Goal: Task Accomplishment & Management: Use online tool/utility

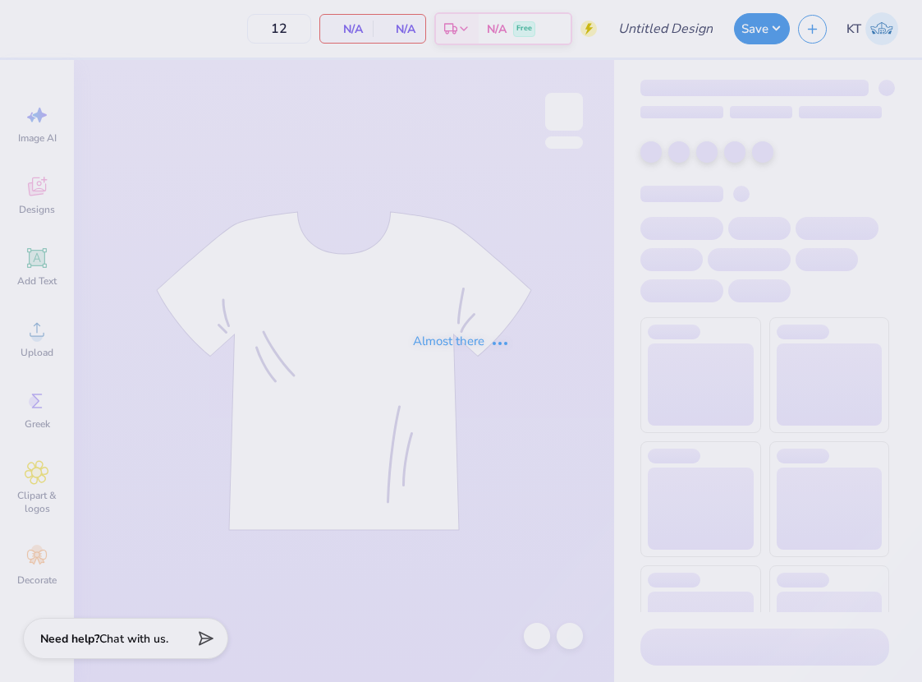
type input "Pi Phi - Parents' Weekend tank #1"
type input "50"
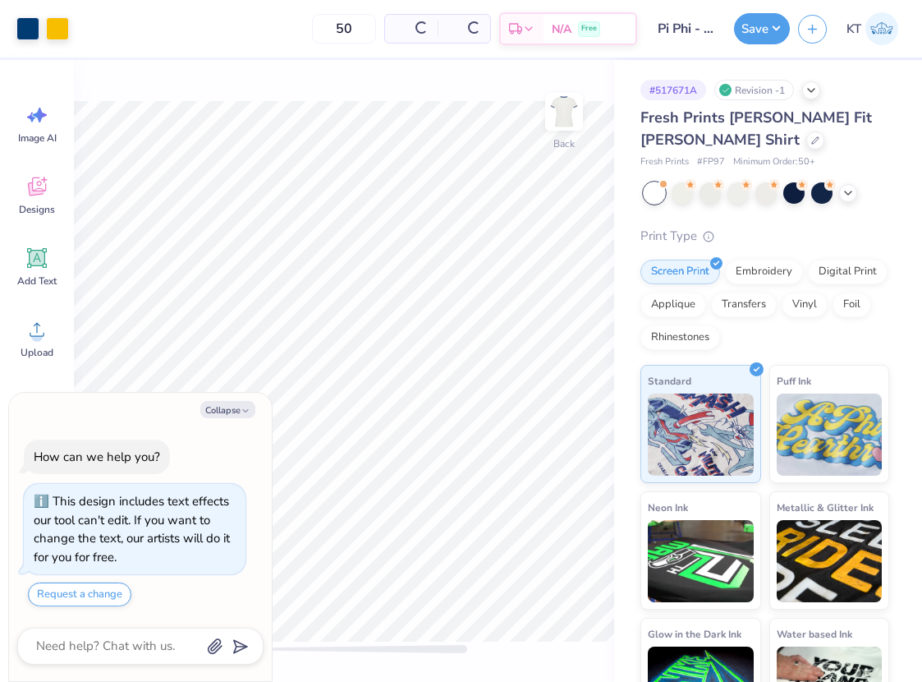
scroll to position [46, 0]
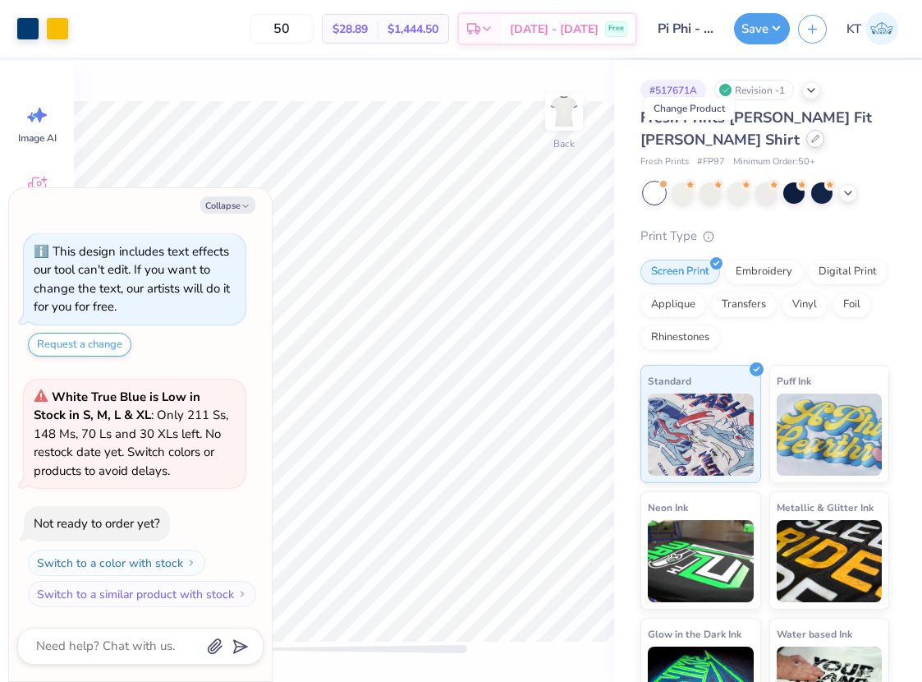
click at [812, 137] on icon at bounding box center [816, 139] width 8 height 8
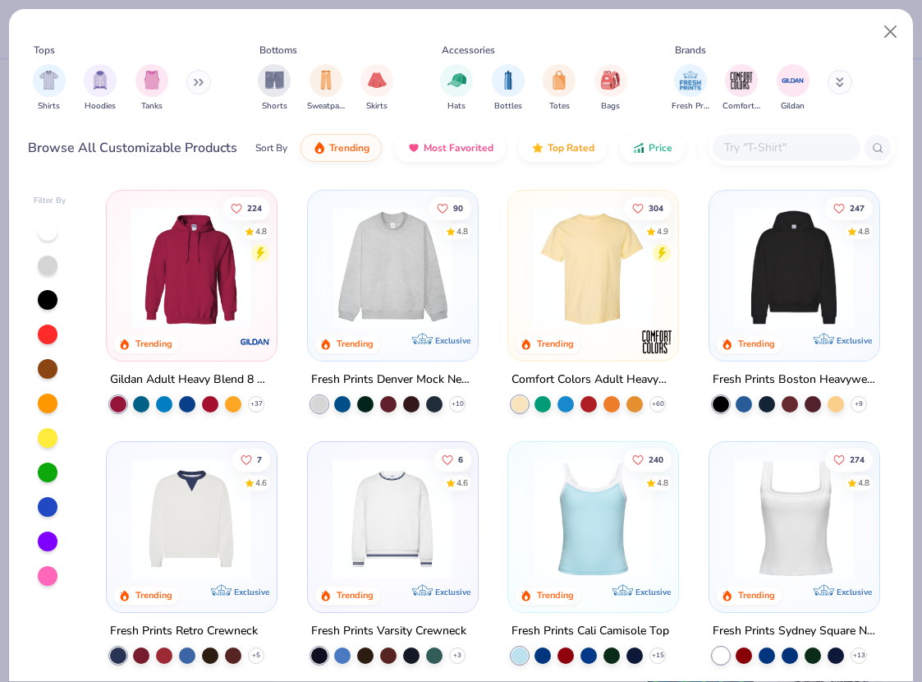
type textarea "x"
click at [758, 158] on div at bounding box center [787, 147] width 148 height 27
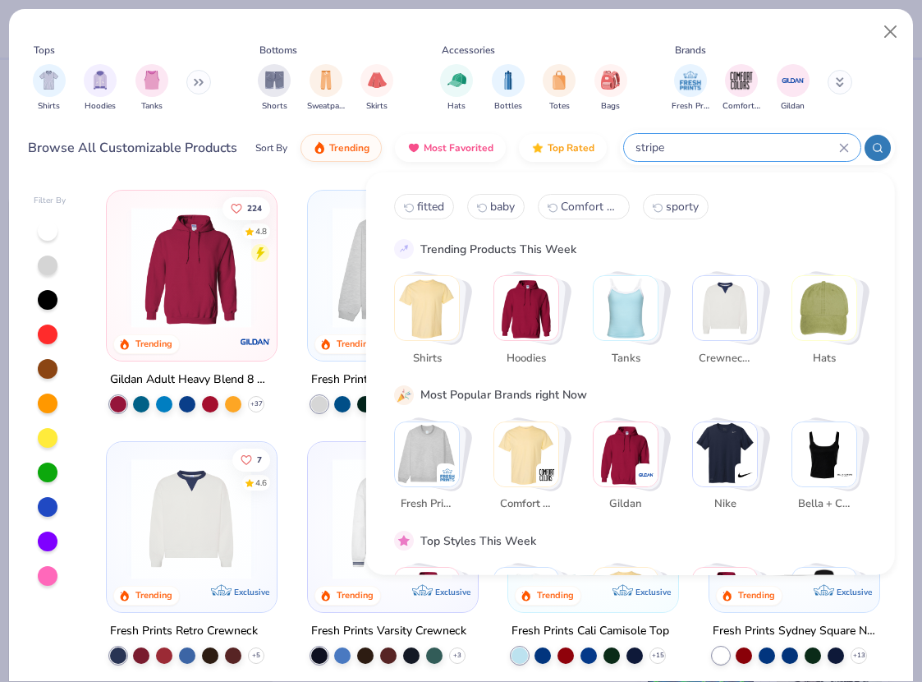
type input "stripe"
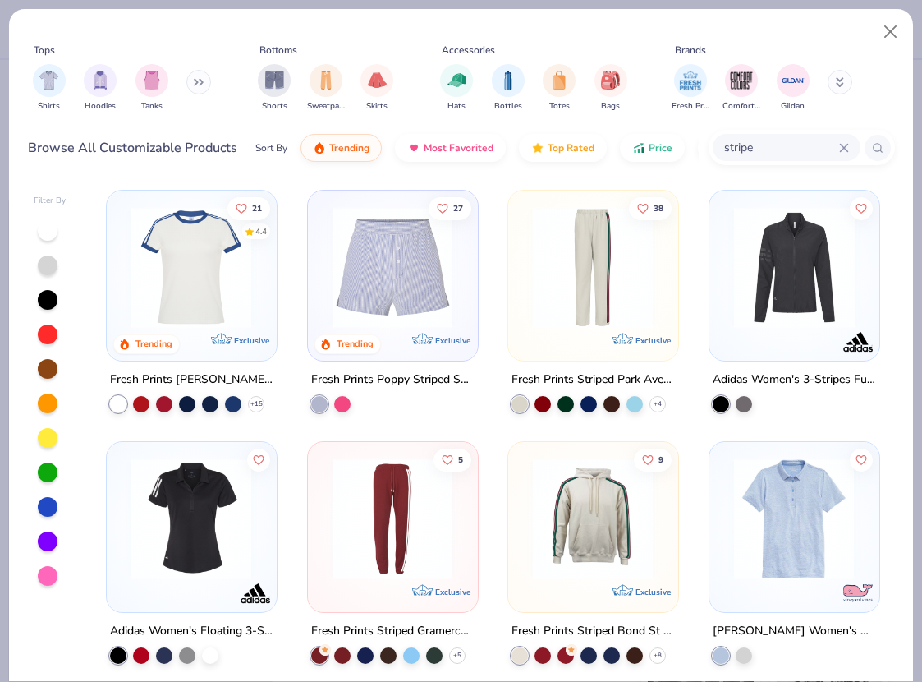
click at [222, 288] on img at bounding box center [191, 267] width 136 height 121
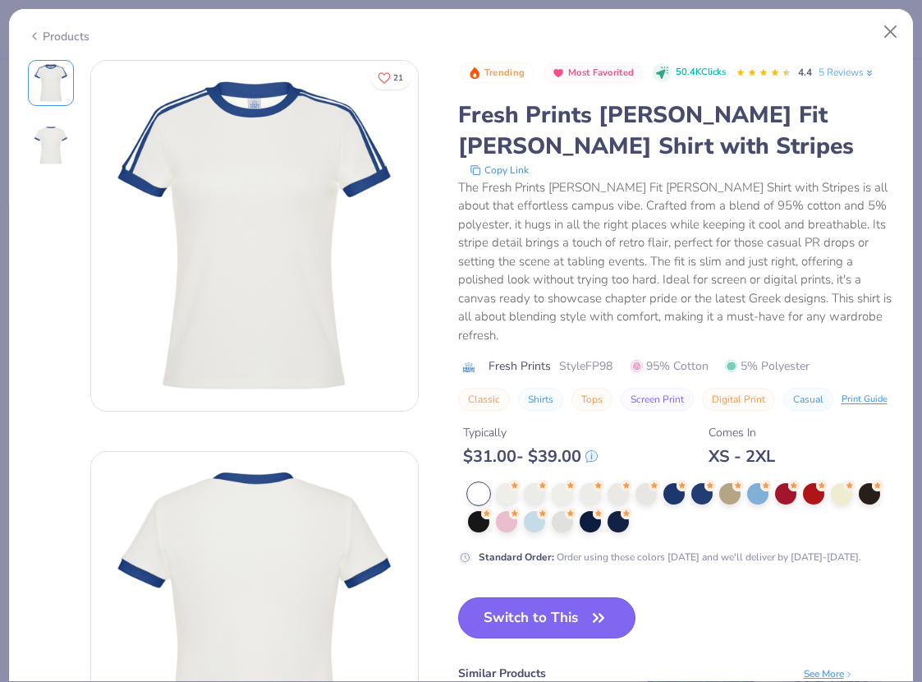
click at [554, 597] on button "Switch to This" at bounding box center [547, 617] width 178 height 41
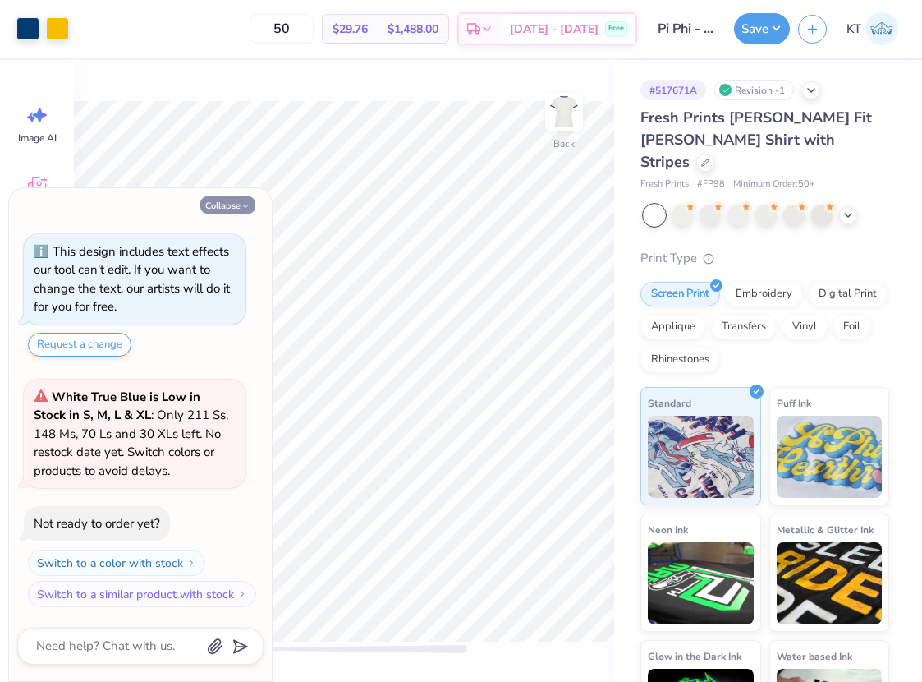
click at [232, 206] on button "Collapse" at bounding box center [227, 204] width 55 height 17
type textarea "x"
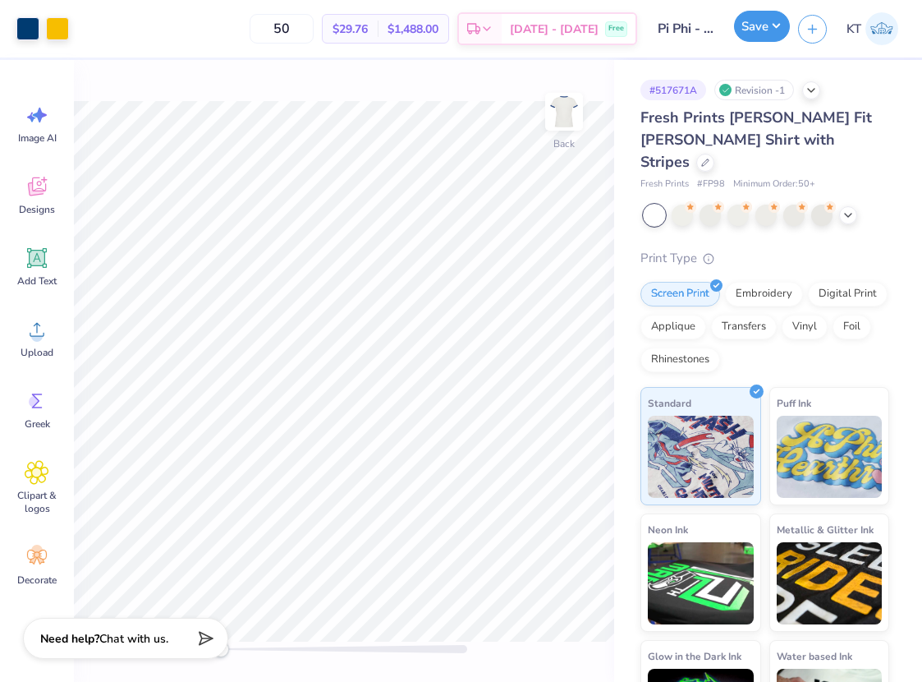
click at [752, 30] on button "Save" at bounding box center [762, 26] width 56 height 31
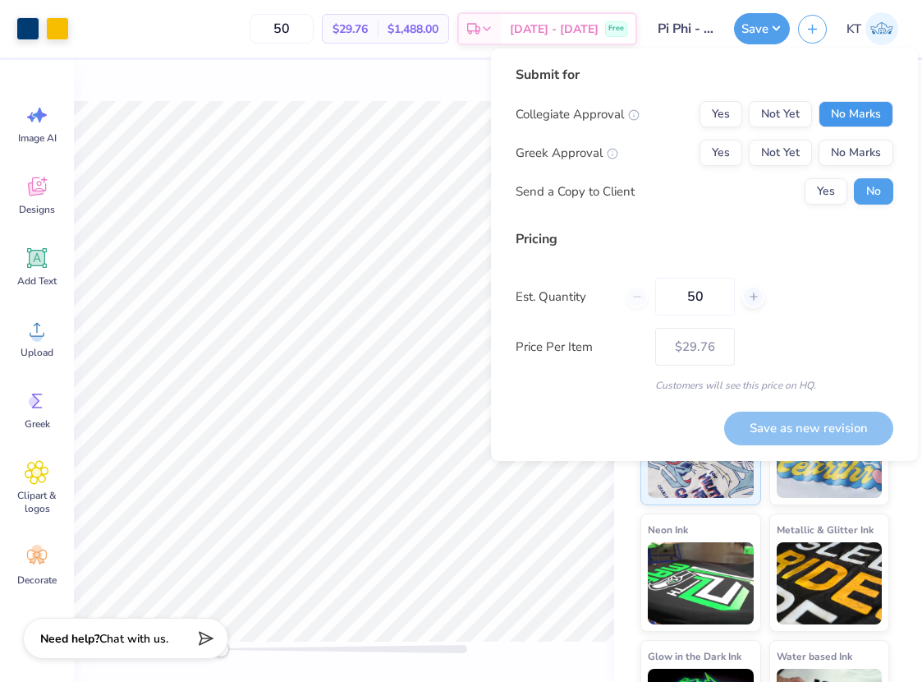
click at [849, 111] on button "No Marks" at bounding box center [856, 114] width 75 height 26
click at [733, 147] on button "Yes" at bounding box center [721, 153] width 43 height 26
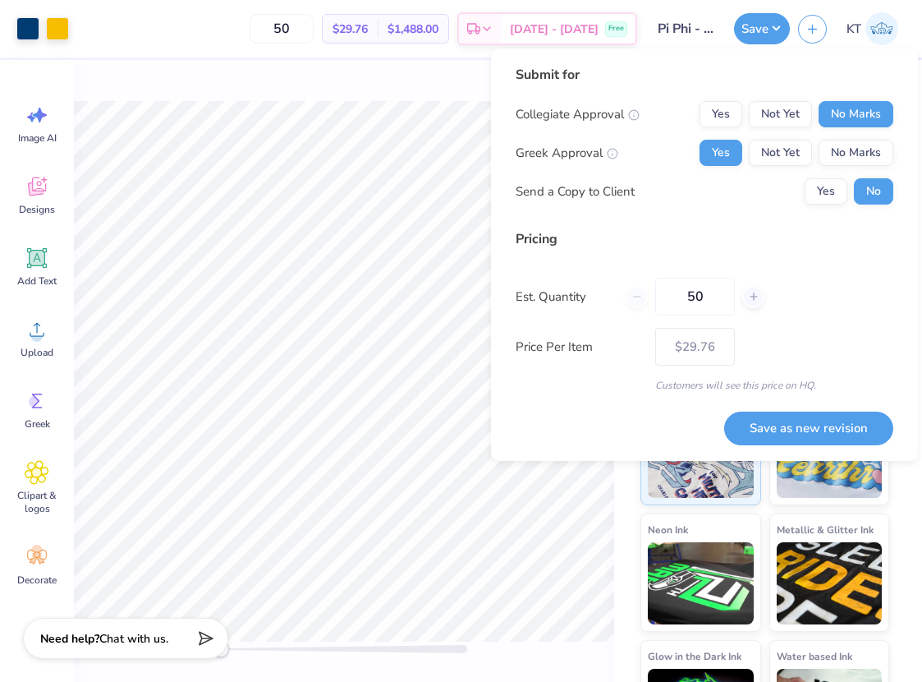
click at [695, 323] on div "Pricing Est. Quantity 50 Price Per Item $29.76 Customers will see this price on…" at bounding box center [705, 310] width 378 height 163
click at [707, 296] on input "50" at bounding box center [696, 297] width 80 height 38
click at [757, 426] on button "Save as new revision" at bounding box center [809, 429] width 169 height 34
type input "– –"
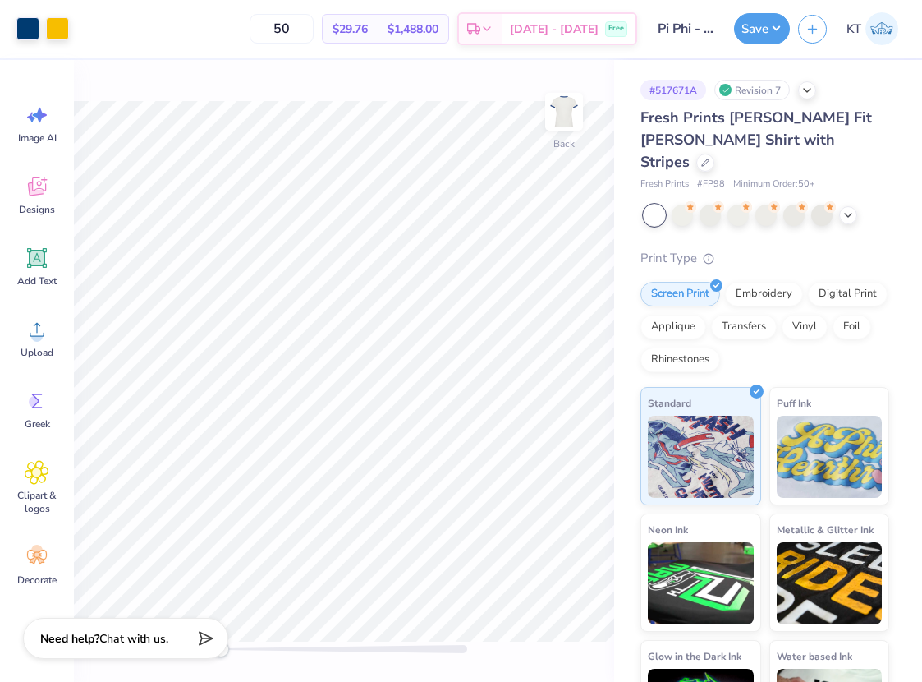
click at [879, 30] on img at bounding box center [882, 28] width 33 height 33
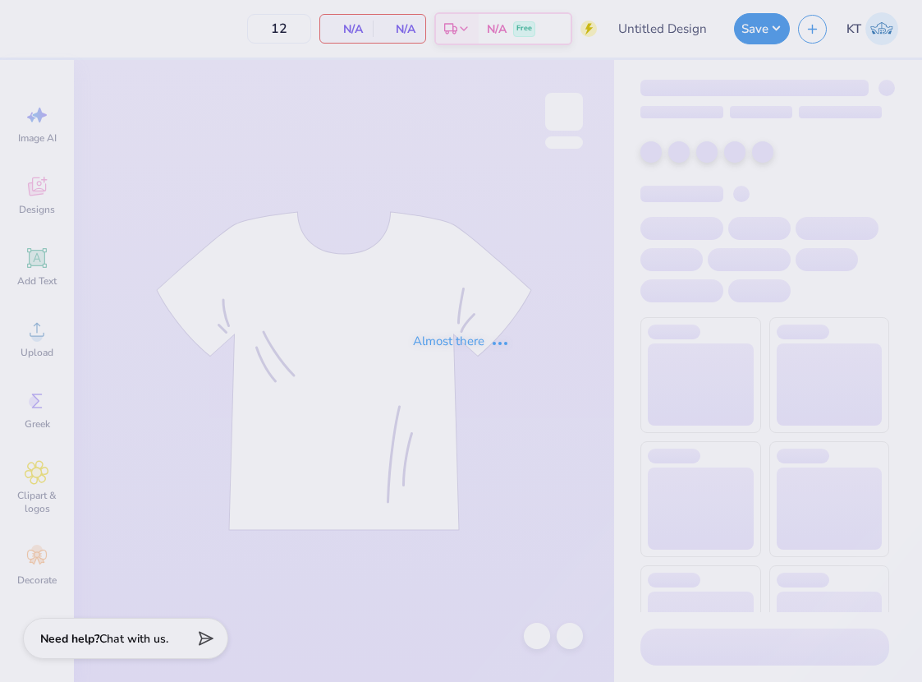
type input "Pi Phi - Parents' Weekend tank #1"
type input "24"
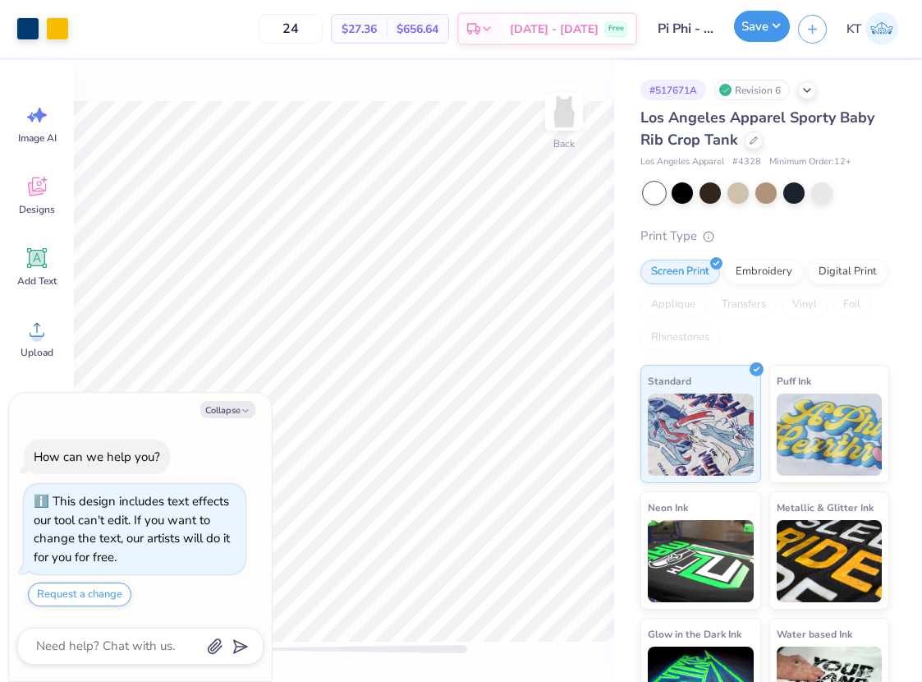
click at [746, 27] on button "Save" at bounding box center [762, 26] width 56 height 31
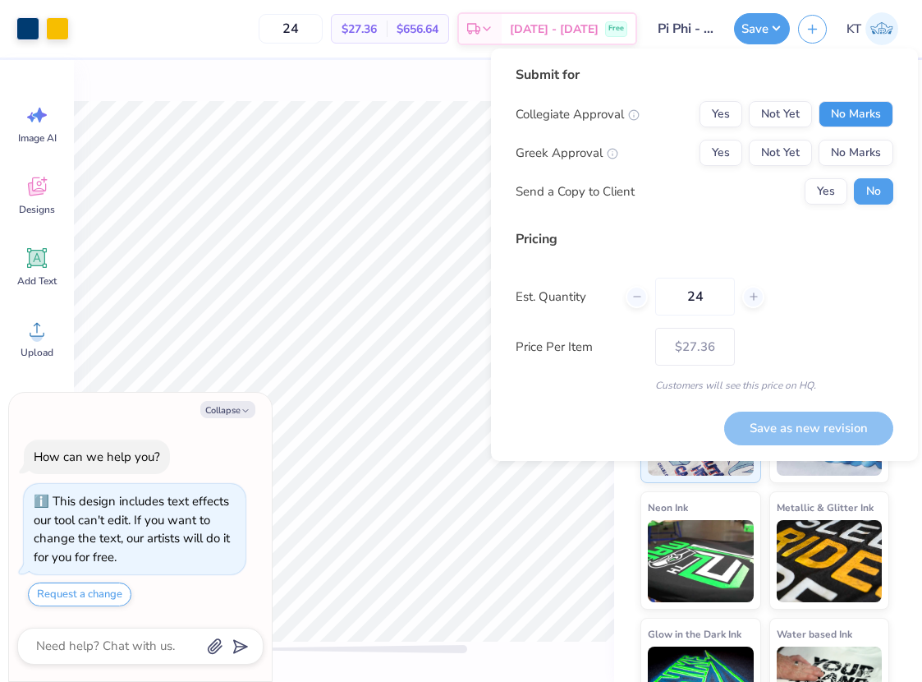
click at [840, 105] on button "No Marks" at bounding box center [856, 114] width 75 height 26
click at [716, 152] on button "Yes" at bounding box center [721, 153] width 43 height 26
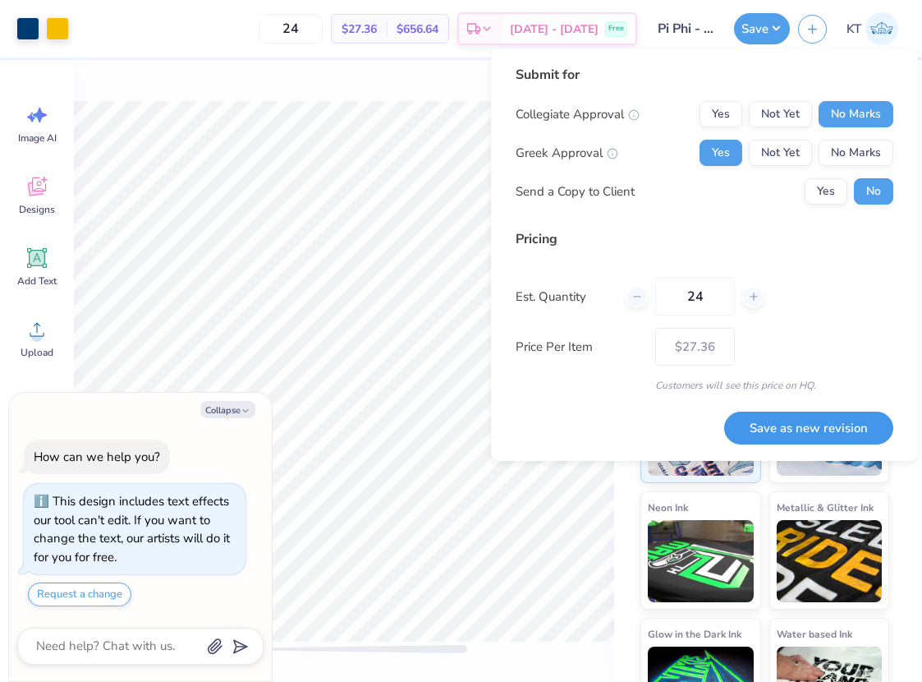
click at [770, 434] on button "Save as new revision" at bounding box center [809, 429] width 169 height 34
type textarea "x"
type input "– –"
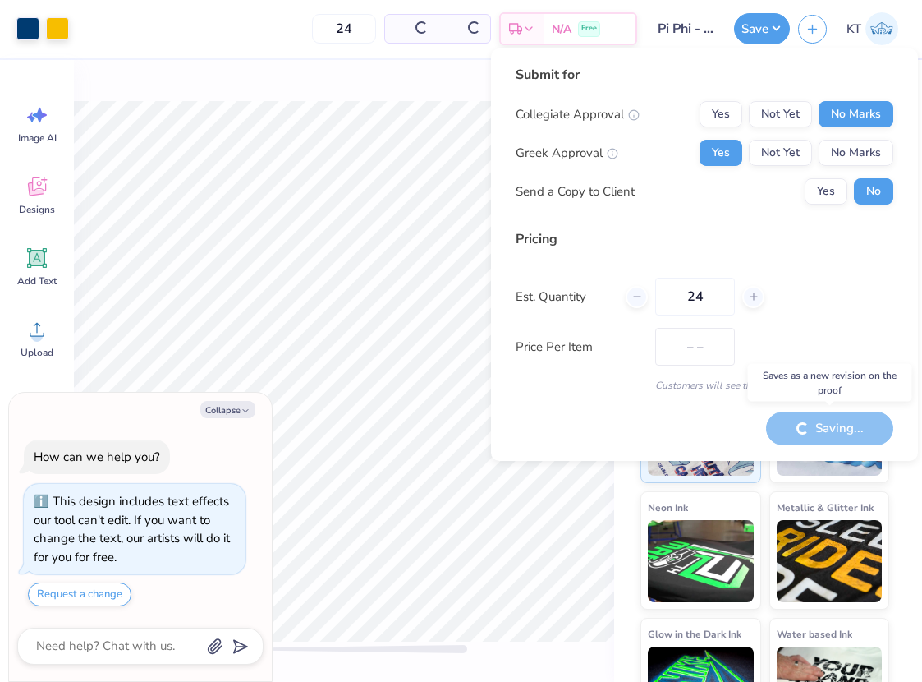
type textarea "x"
type input "$27.36"
type textarea "x"
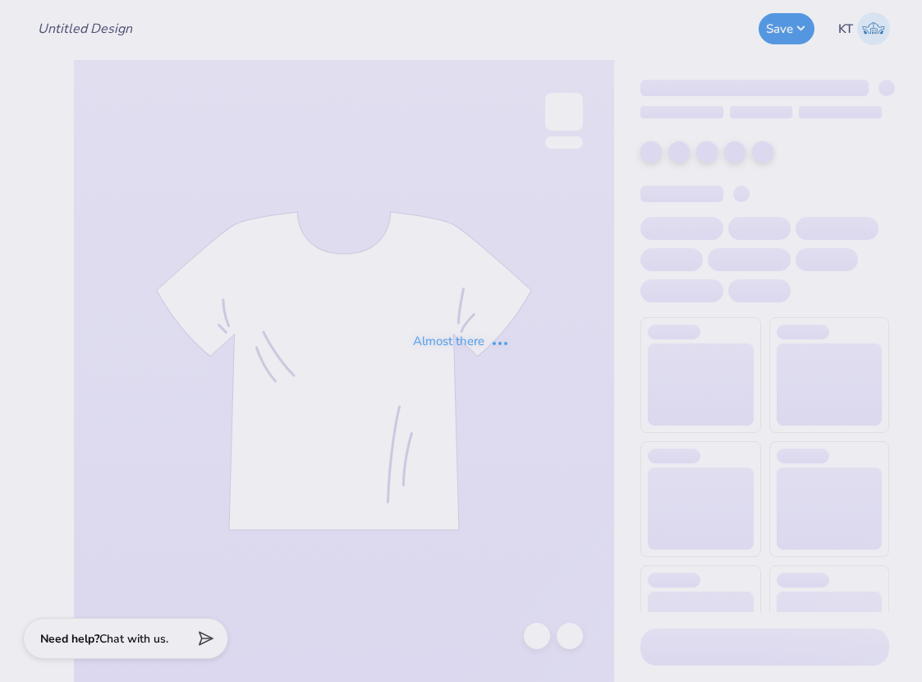
type input "Pi Phi - Parents' Weekend tank #1"
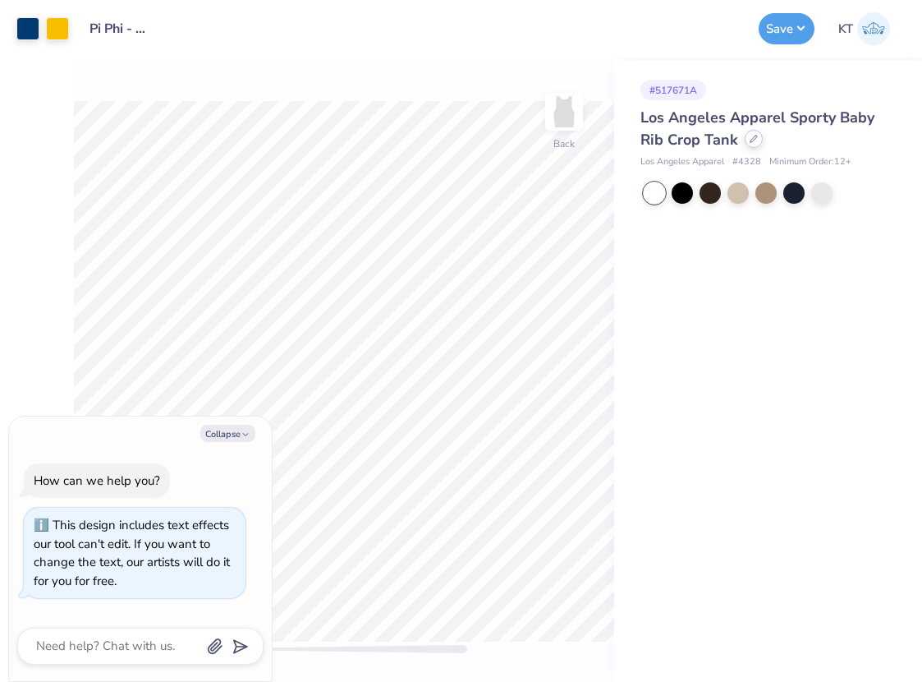
click at [750, 140] on icon at bounding box center [754, 139] width 8 height 8
type textarea "x"
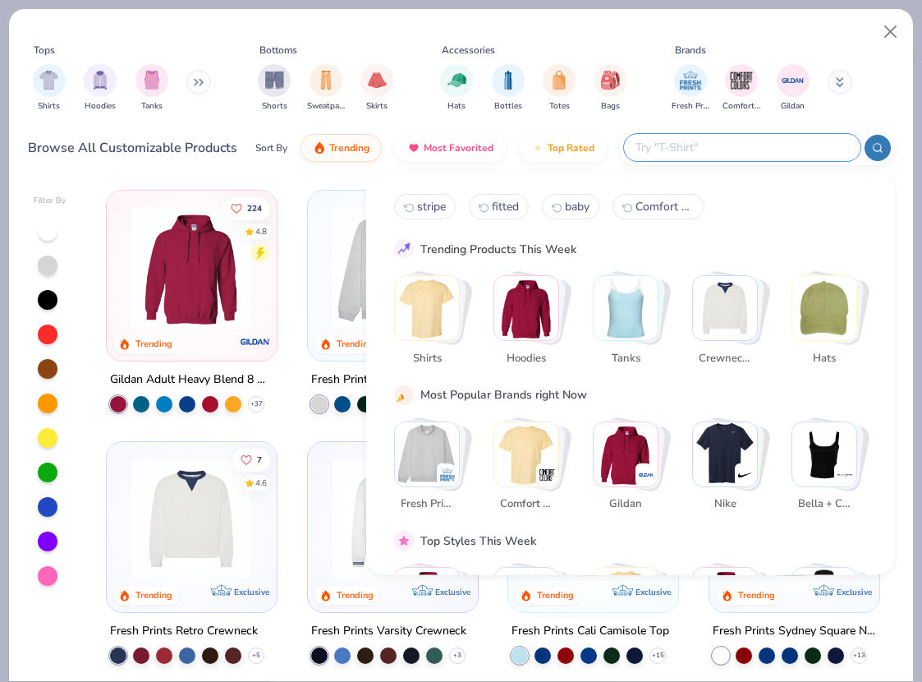
click at [754, 143] on input "text" at bounding box center [741, 147] width 215 height 19
type input "stripe"
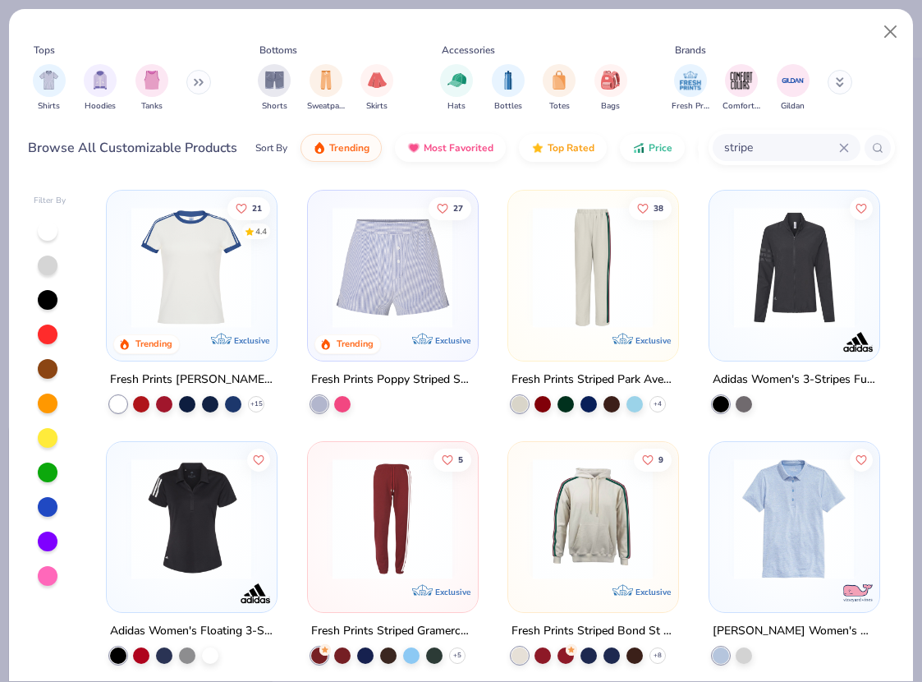
click at [246, 268] on img at bounding box center [191, 267] width 136 height 121
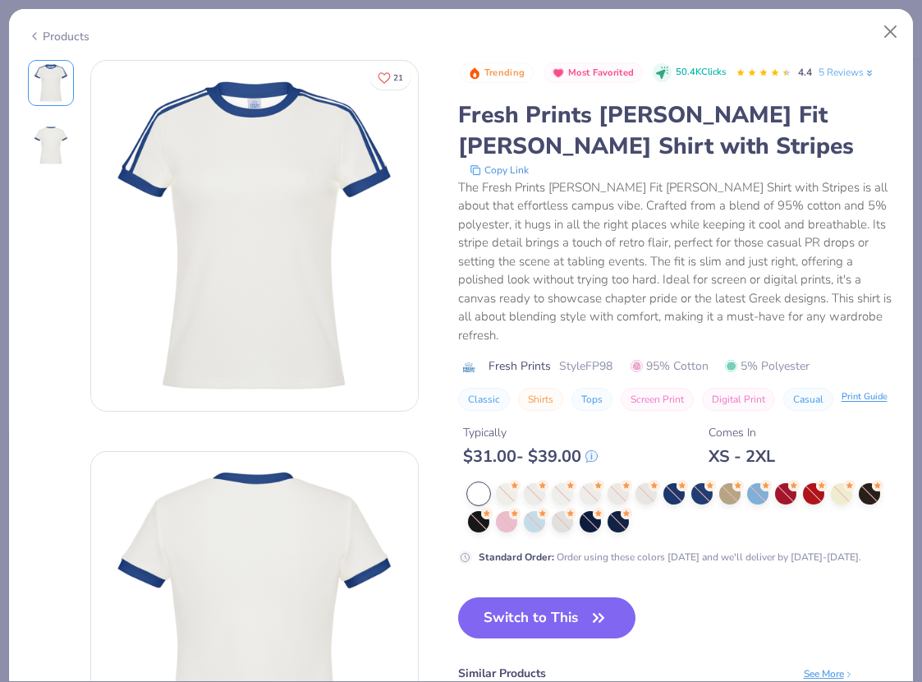
click at [850, 390] on div "Print Guide" at bounding box center [865, 397] width 46 height 14
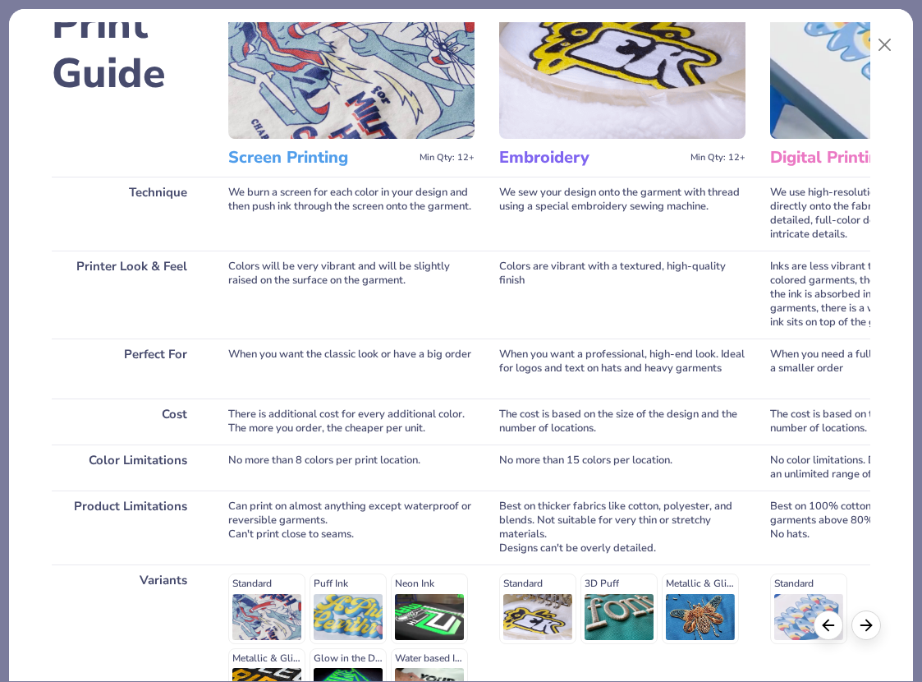
scroll to position [182, 0]
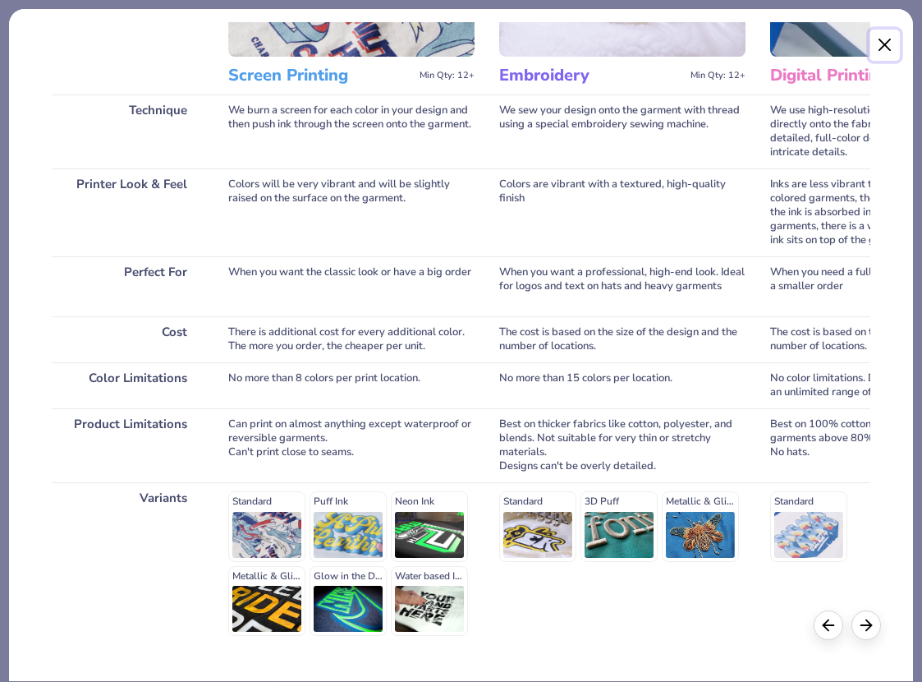
click at [891, 39] on button "Close" at bounding box center [885, 45] width 31 height 31
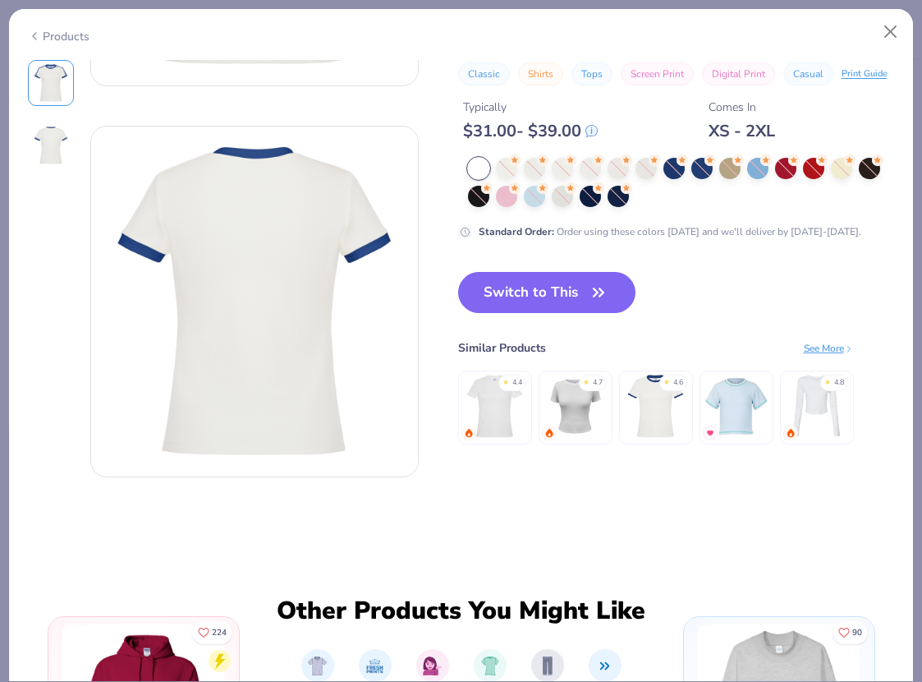
scroll to position [198, 0]
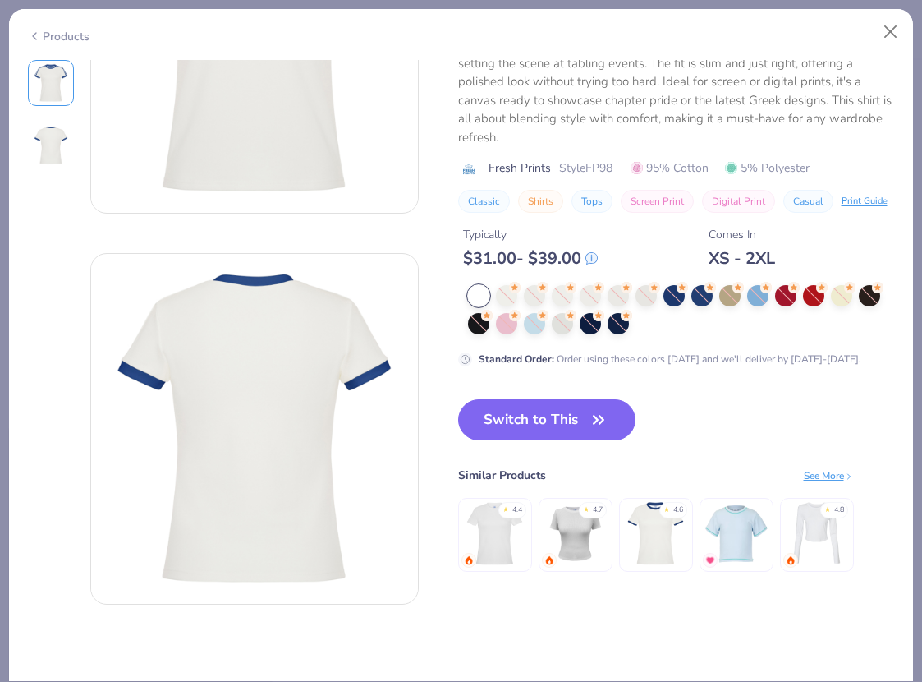
click at [508, 376] on div "Trending Most Favorited 50.4K Clicks 4.4 5 Reviews Fresh Prints Simone Slim Fit…" at bounding box center [676, 233] width 437 height 743
click at [508, 399] on button "Switch to This" at bounding box center [547, 419] width 178 height 41
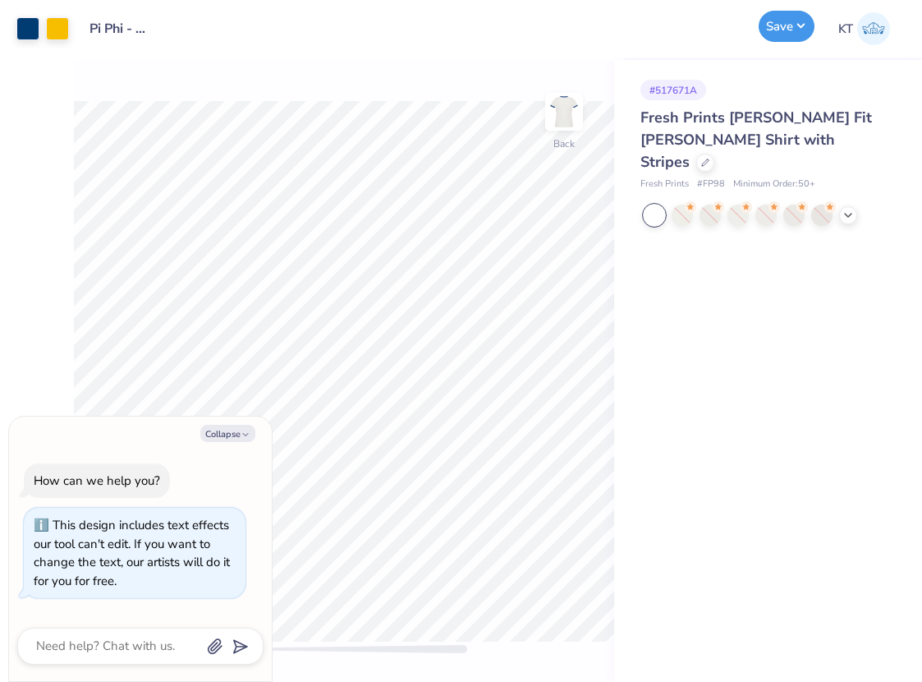
click at [780, 24] on button "Save" at bounding box center [787, 26] width 56 height 31
click at [771, 90] on div "# 517671A" at bounding box center [765, 90] width 249 height 21
click at [777, 37] on button "Save" at bounding box center [787, 26] width 56 height 31
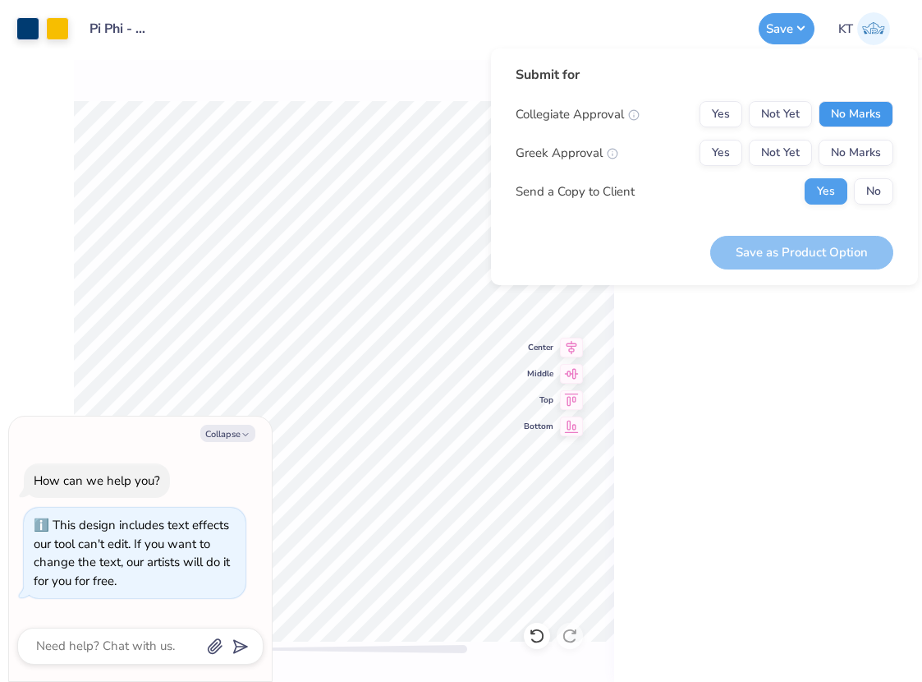
click at [844, 101] on button "No Marks" at bounding box center [856, 114] width 75 height 26
click at [720, 151] on button "Yes" at bounding box center [721, 153] width 43 height 26
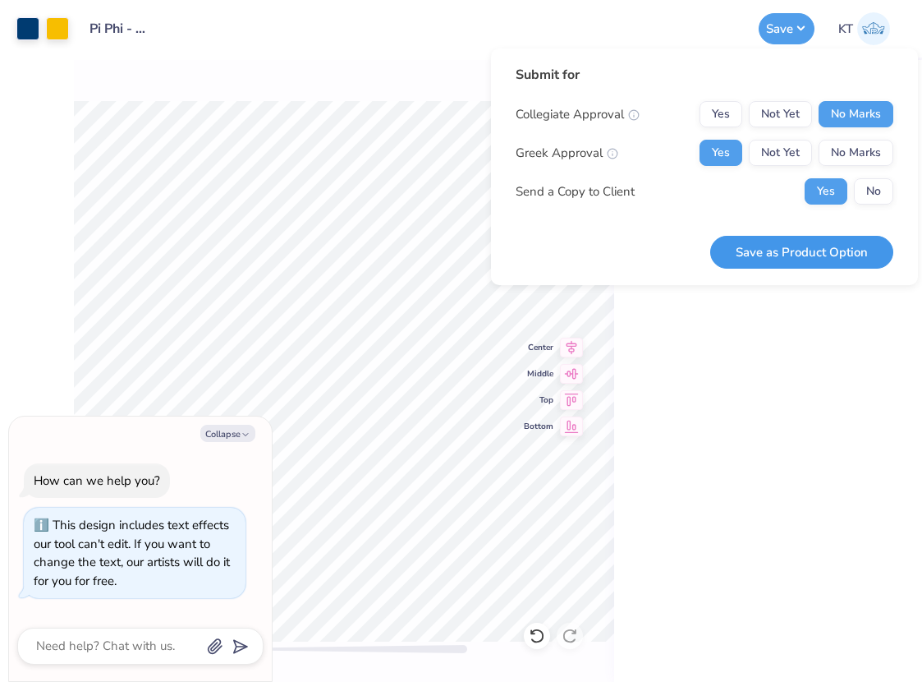
click at [745, 265] on button "Save as Product Option" at bounding box center [802, 253] width 183 height 34
click at [745, 253] on div "Submit for Collegiate Approval Yes Not Yet No Marks Greek Approval Yes Not Yet …" at bounding box center [705, 167] width 378 height 204
type textarea "x"
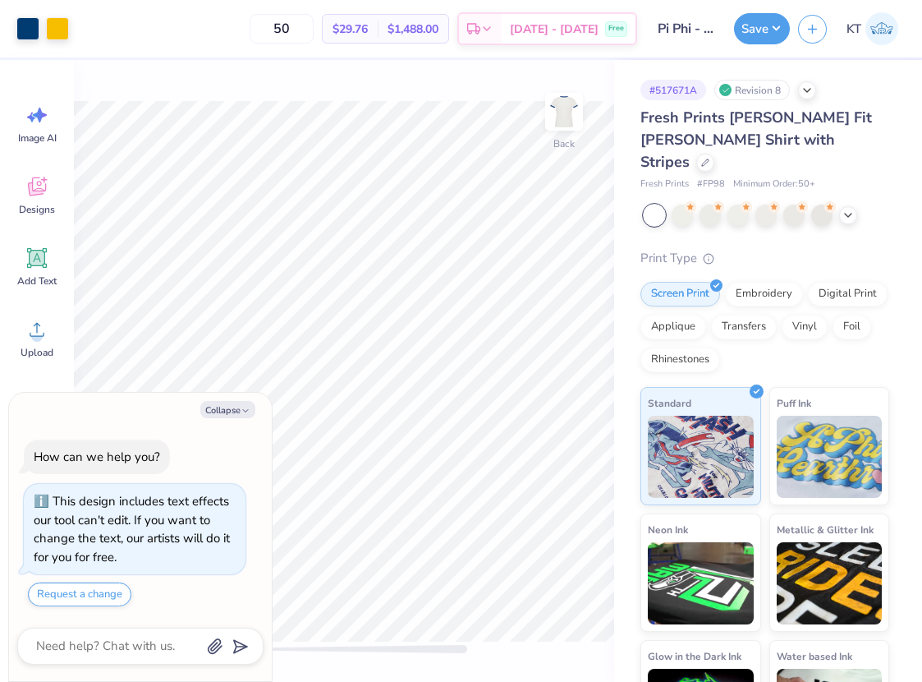
type textarea "x"
